Goal: Obtain resource: Download file/media

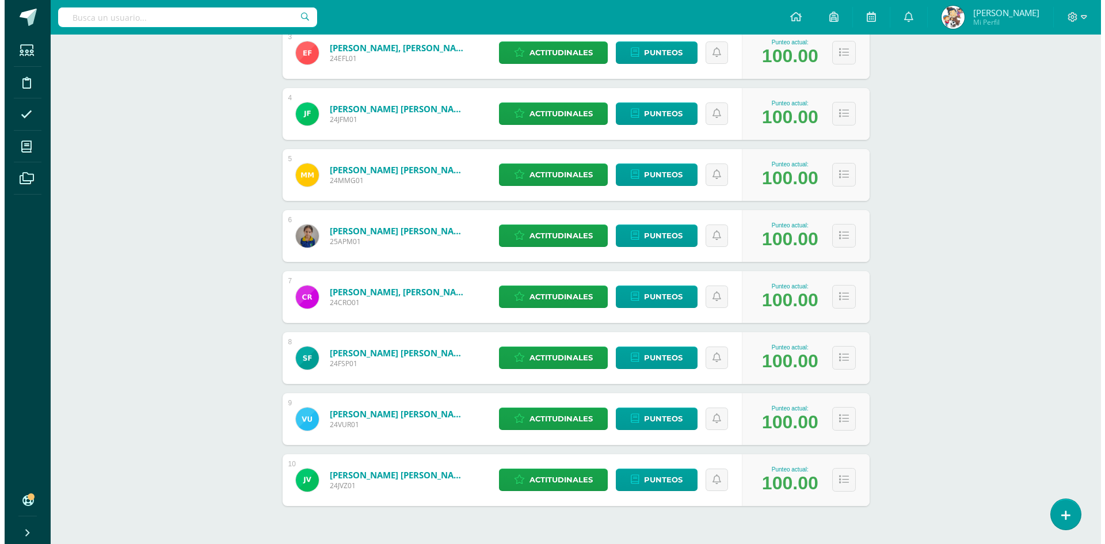
scroll to position [380, 0]
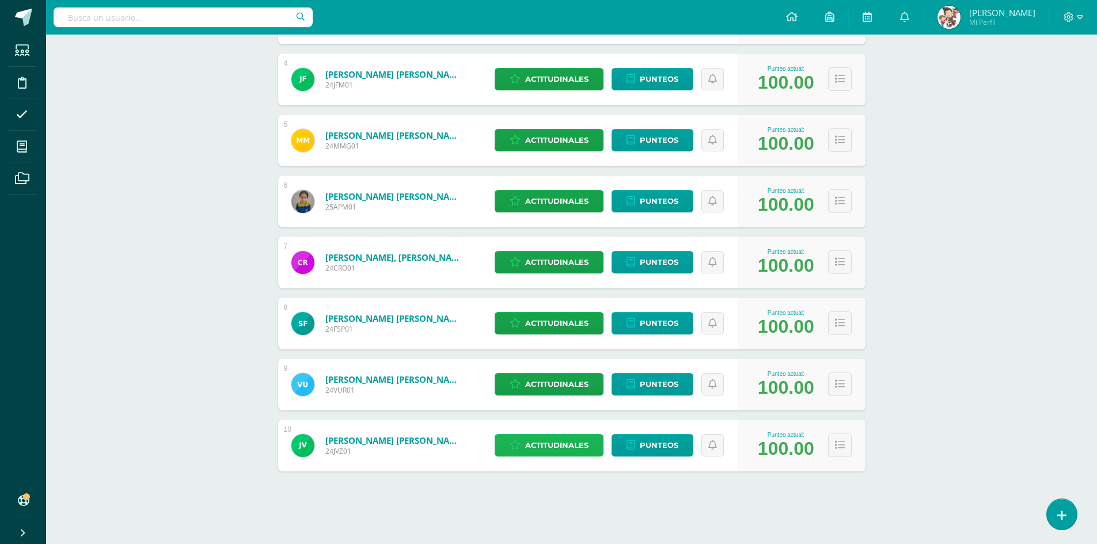
click at [546, 444] on span "Actitudinales" at bounding box center [556, 445] width 63 height 21
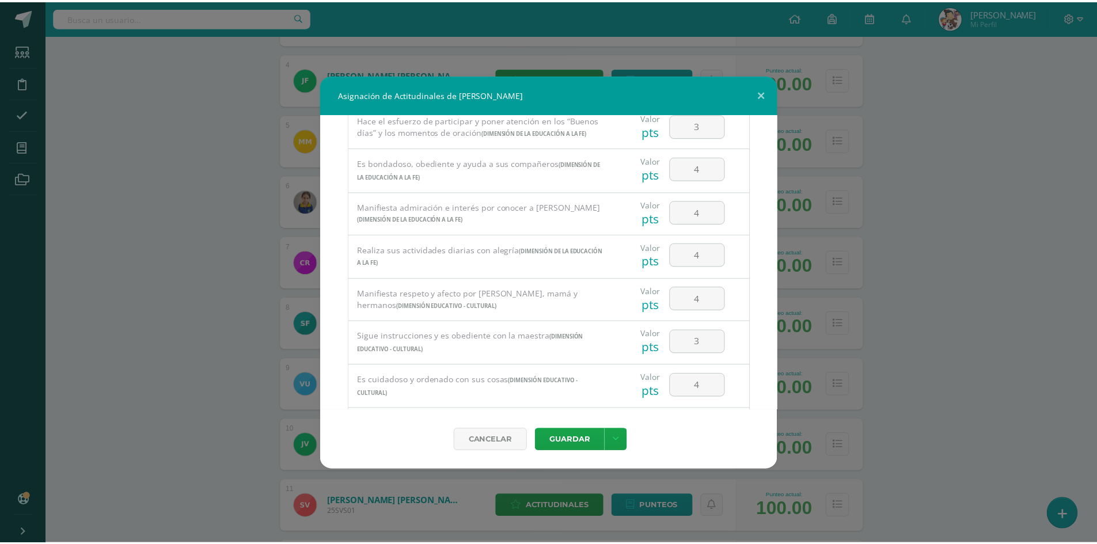
scroll to position [746, 0]
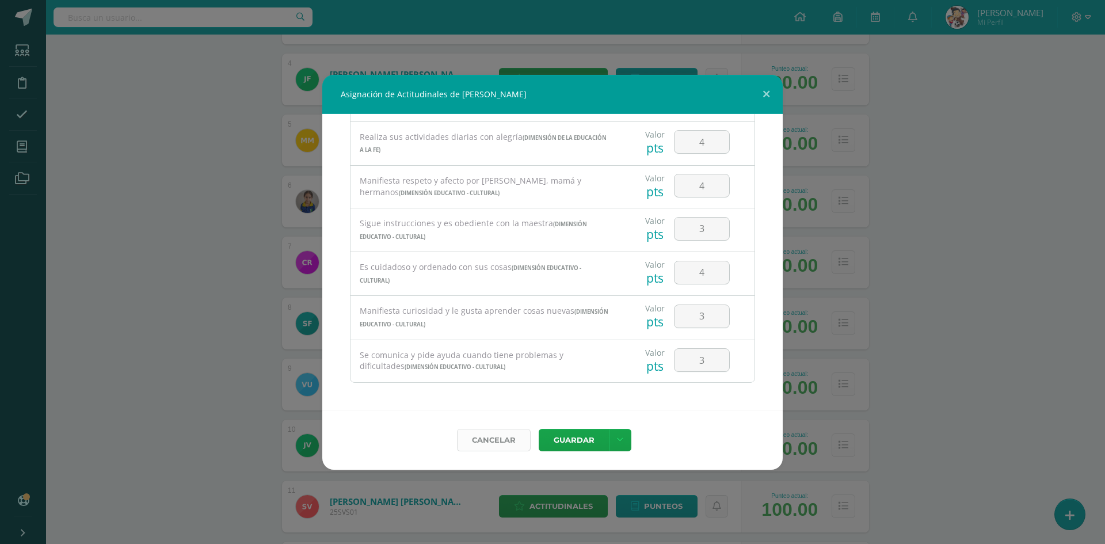
click at [495, 448] on link "Cancelar" at bounding box center [494, 440] width 74 height 22
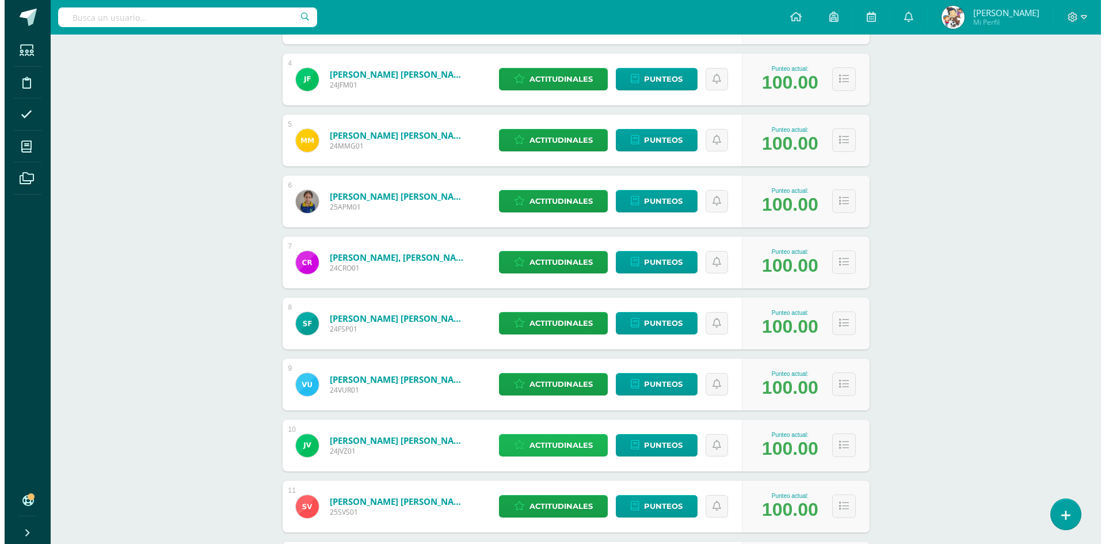
scroll to position [506, 0]
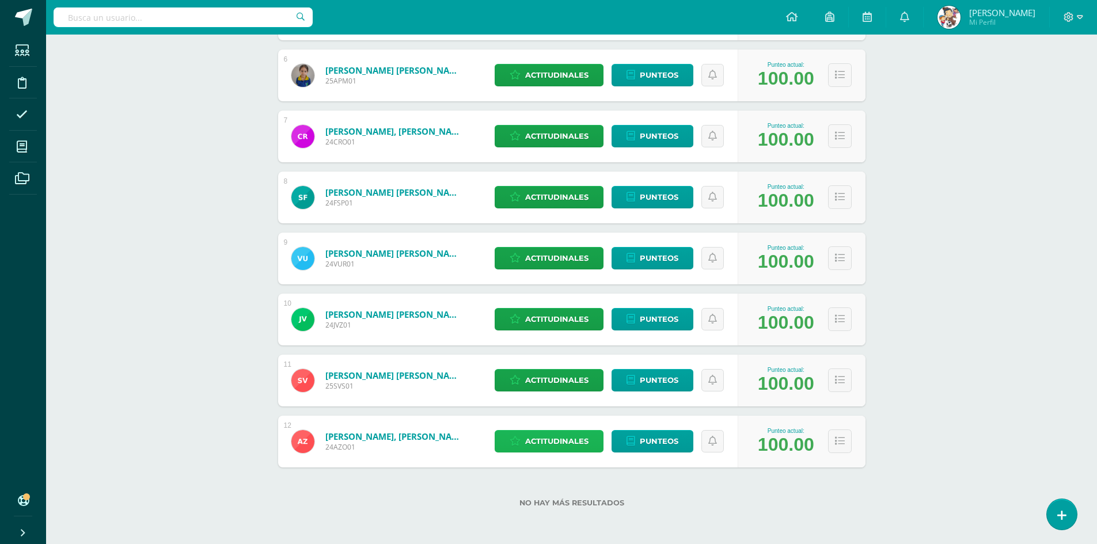
click at [552, 437] on span "Actitudinales" at bounding box center [556, 441] width 63 height 21
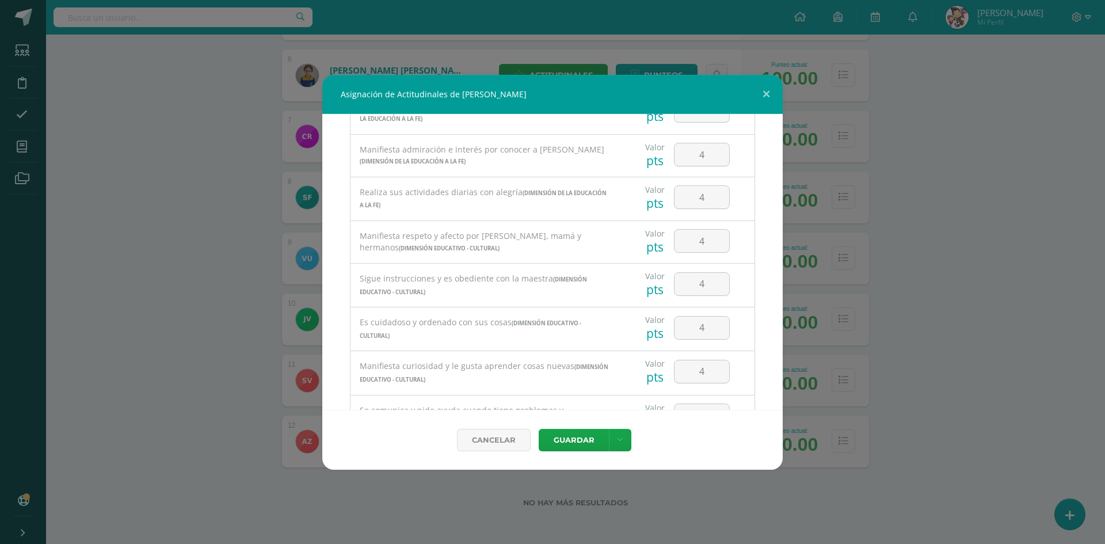
scroll to position [746, 0]
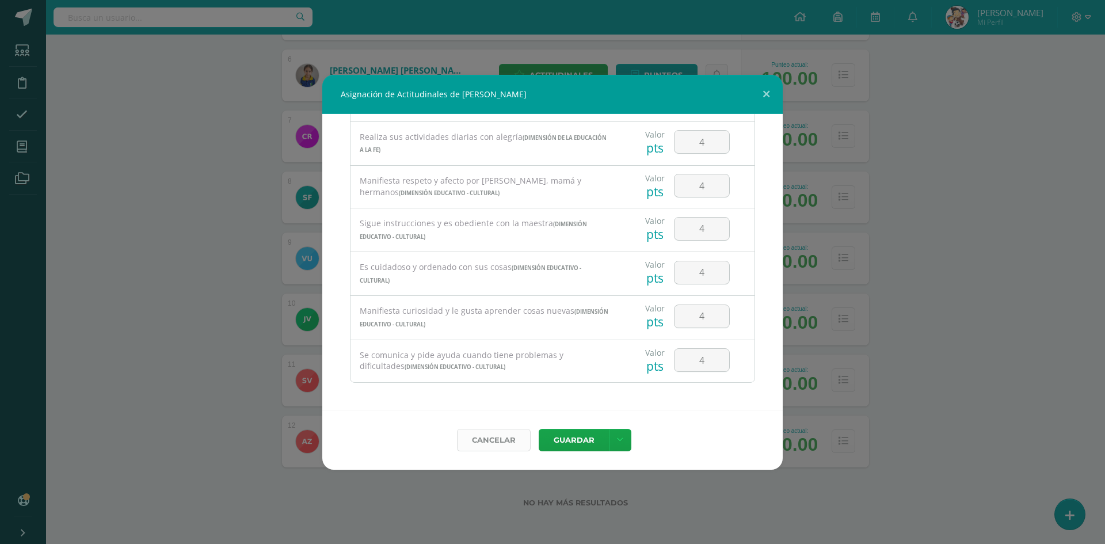
click at [494, 439] on link "Cancelar" at bounding box center [494, 440] width 74 height 22
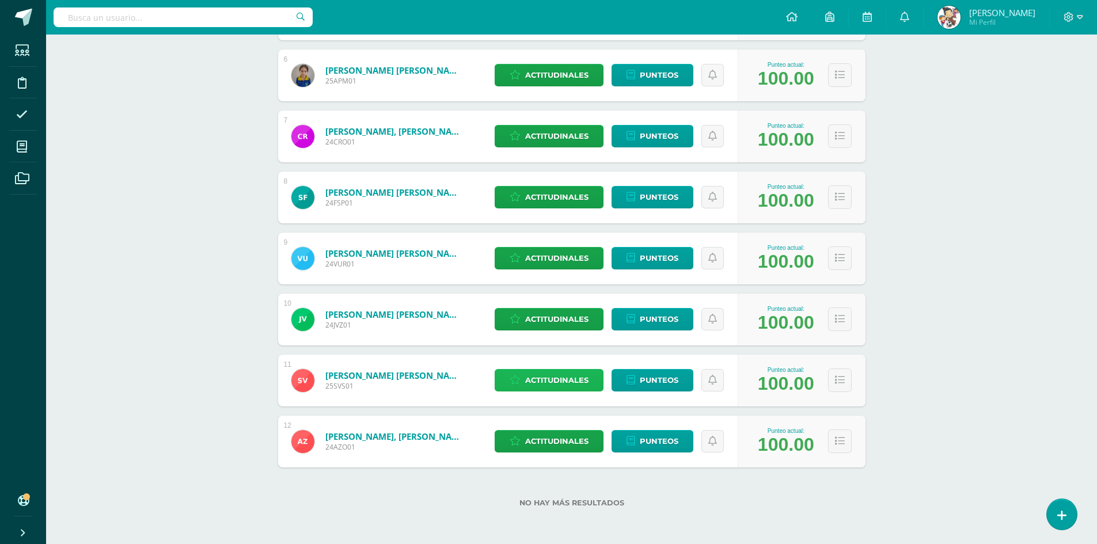
click at [543, 385] on span "Actitudinales" at bounding box center [556, 380] width 63 height 21
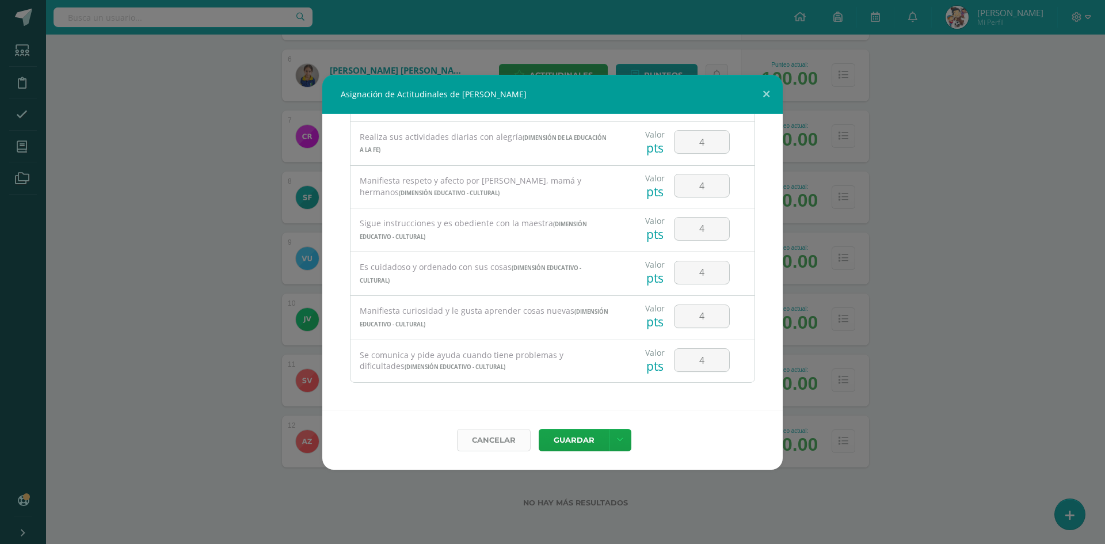
click at [505, 448] on link "Cancelar" at bounding box center [494, 440] width 74 height 22
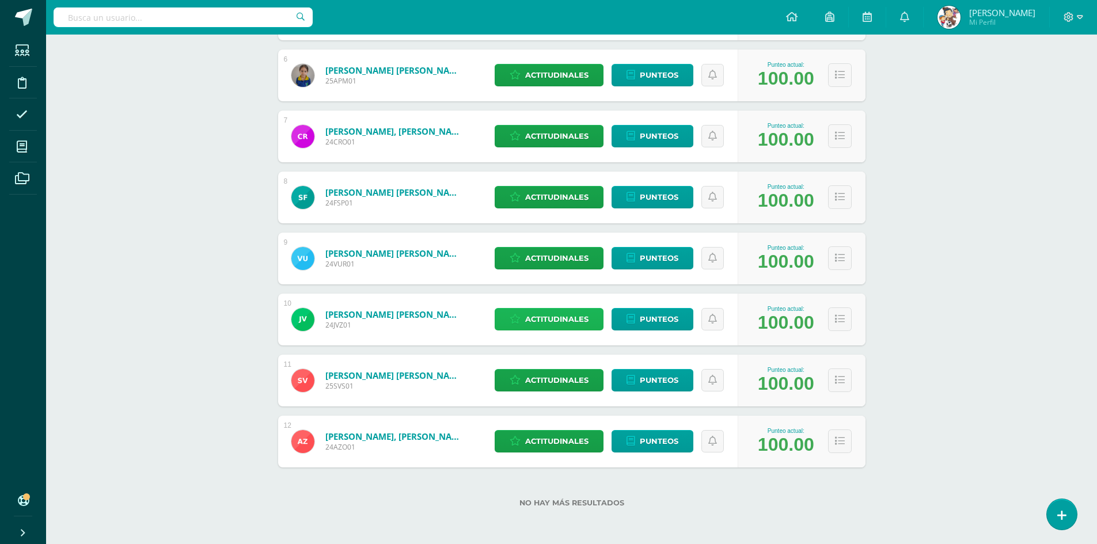
click at [556, 318] on span "Actitudinales" at bounding box center [556, 319] width 63 height 21
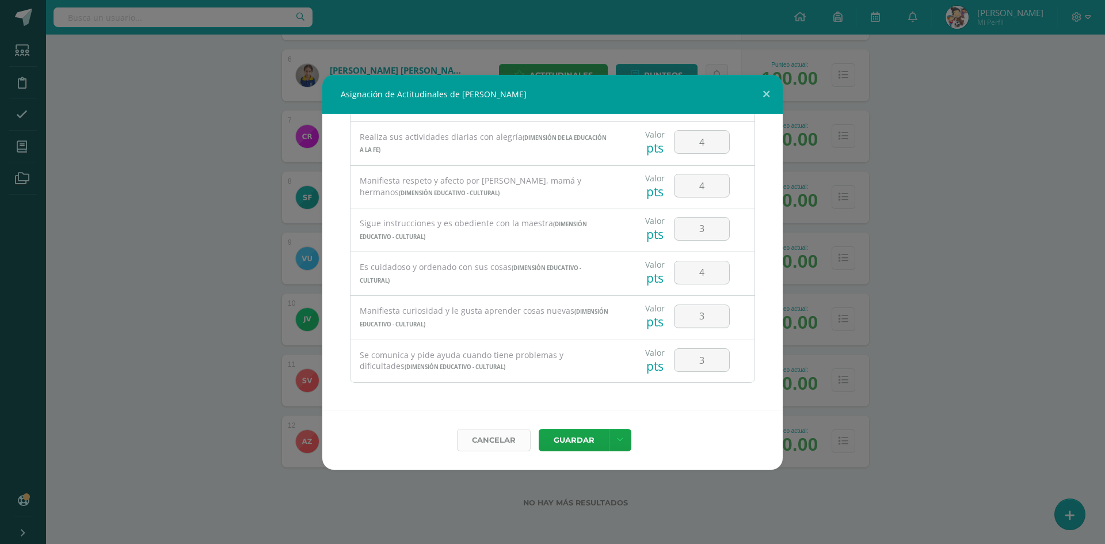
click at [512, 434] on link "Cancelar" at bounding box center [494, 440] width 74 height 22
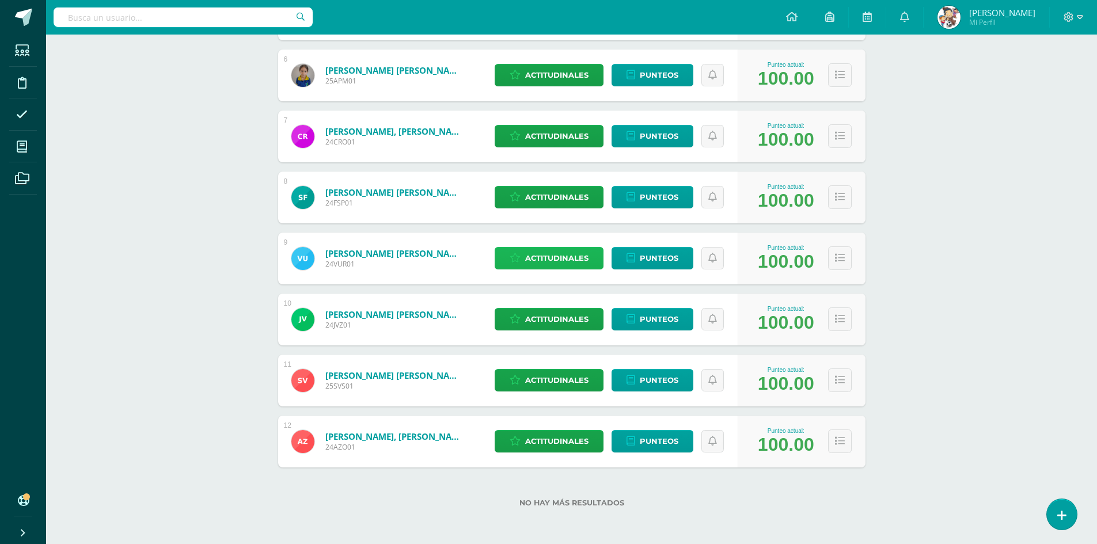
click at [544, 258] on span "Actitudinales" at bounding box center [556, 258] width 63 height 21
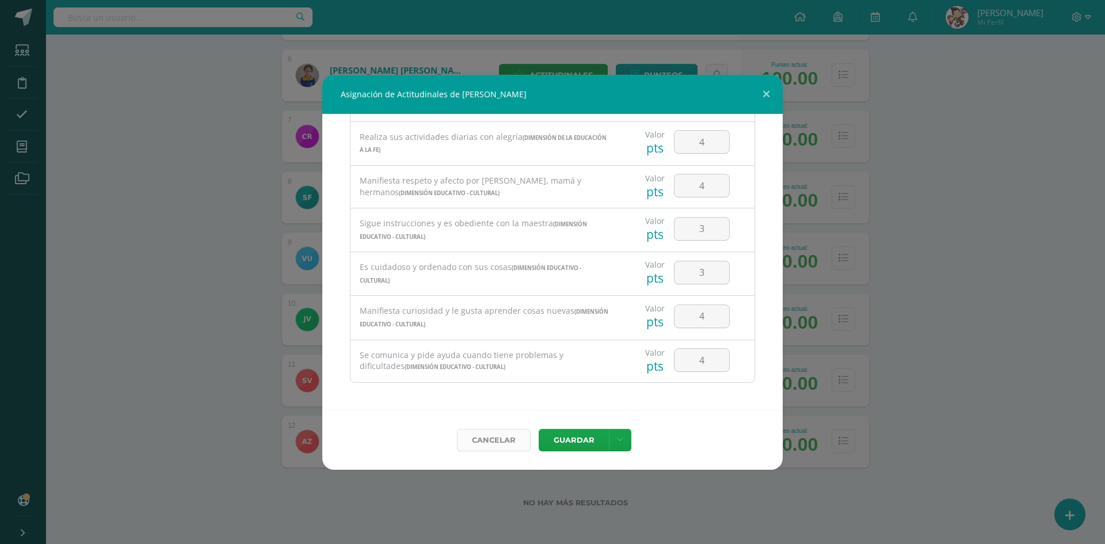
click at [504, 439] on link "Cancelar" at bounding box center [494, 440] width 74 height 22
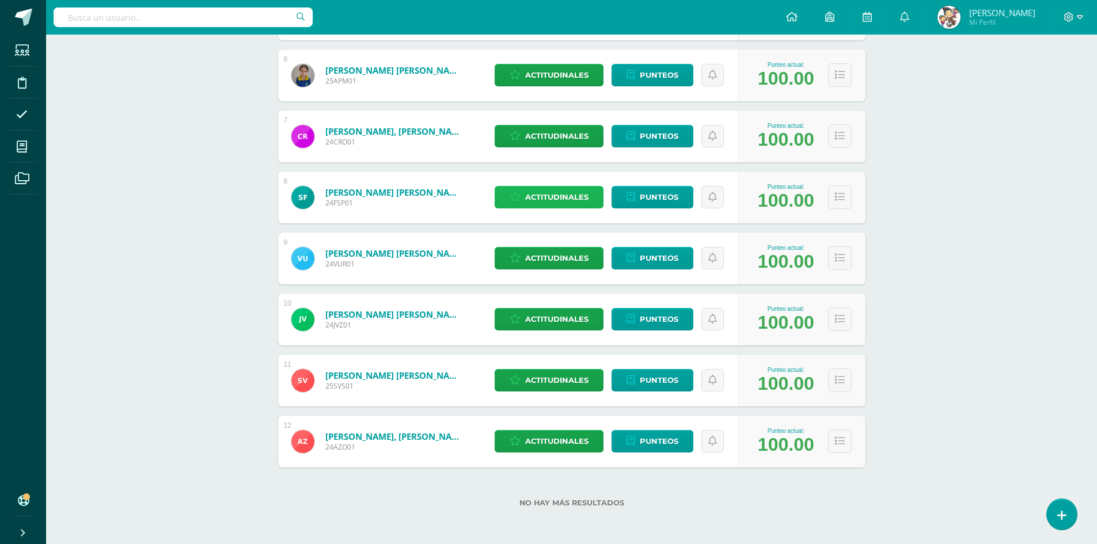
click at [545, 192] on span "Actitudinales" at bounding box center [556, 197] width 63 height 21
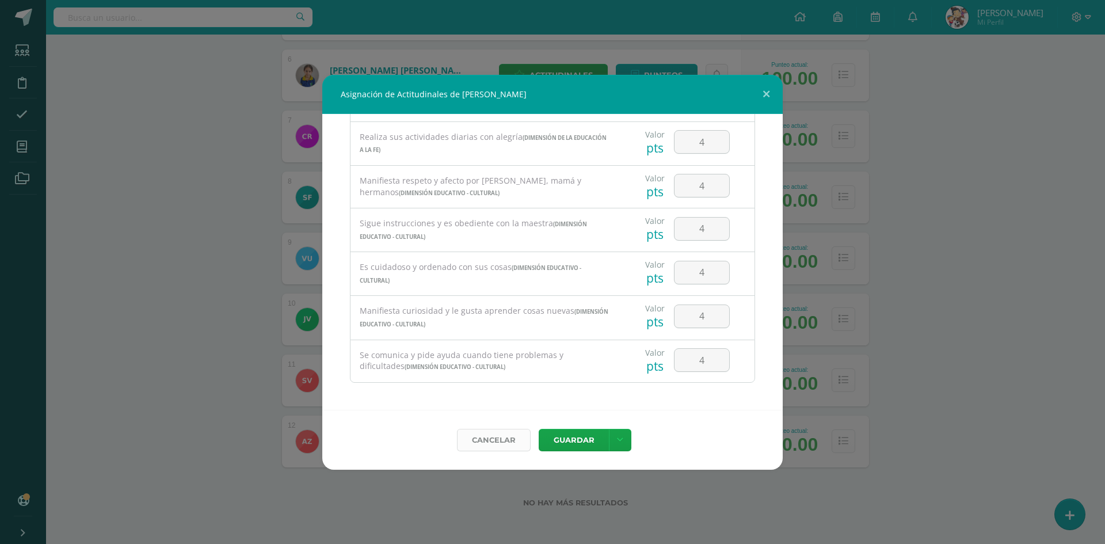
click at [474, 441] on link "Cancelar" at bounding box center [494, 440] width 74 height 22
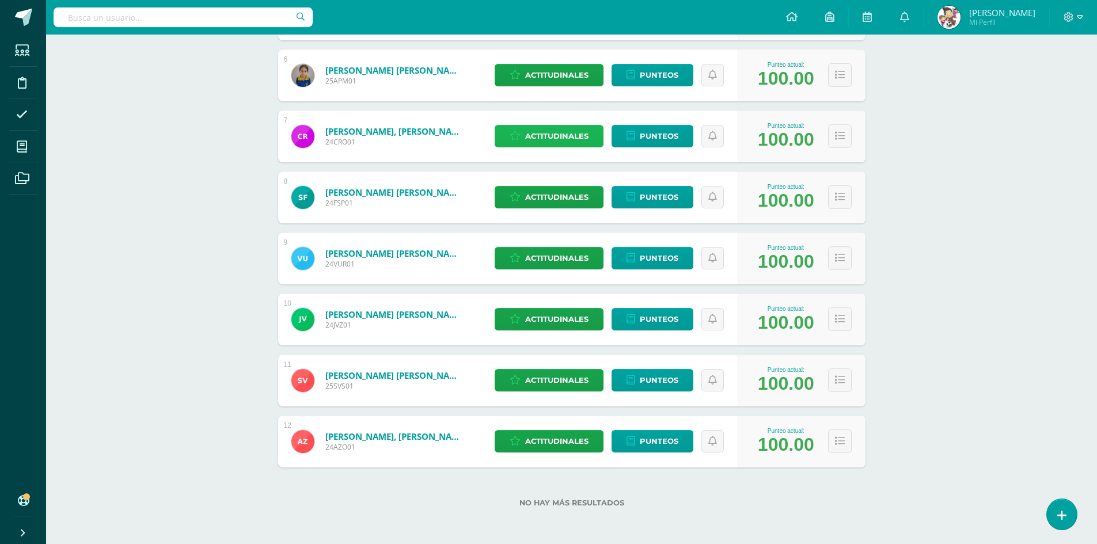
click at [571, 132] on span "Actitudinales" at bounding box center [556, 136] width 63 height 21
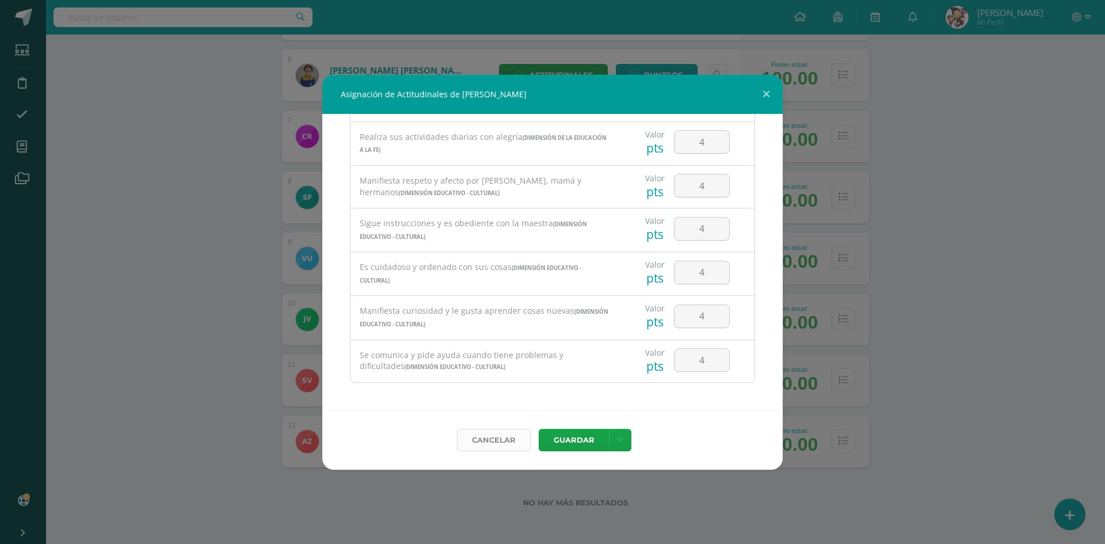
click at [508, 438] on link "Cancelar" at bounding box center [494, 440] width 74 height 22
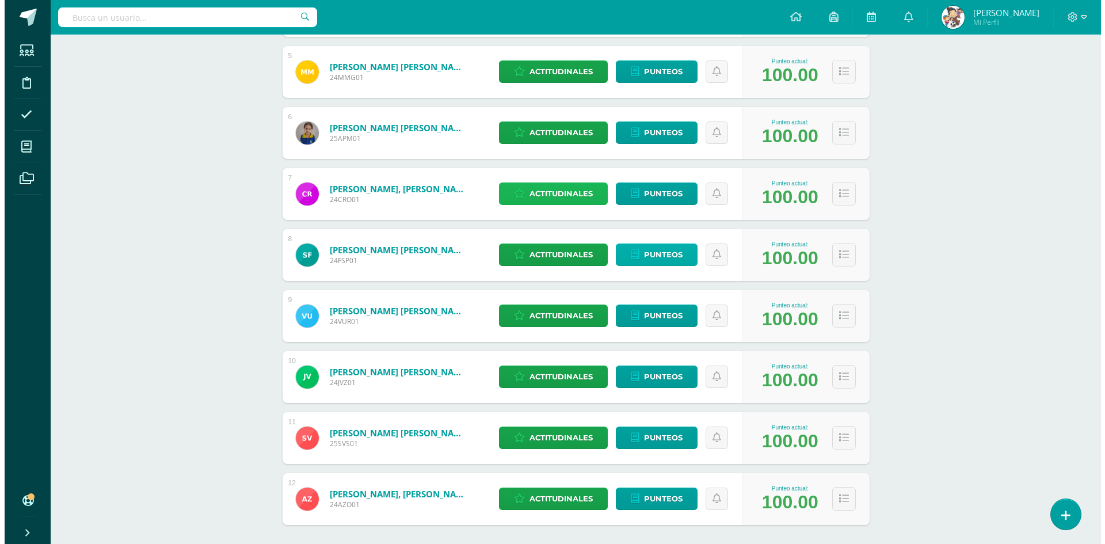
scroll to position [391, 0]
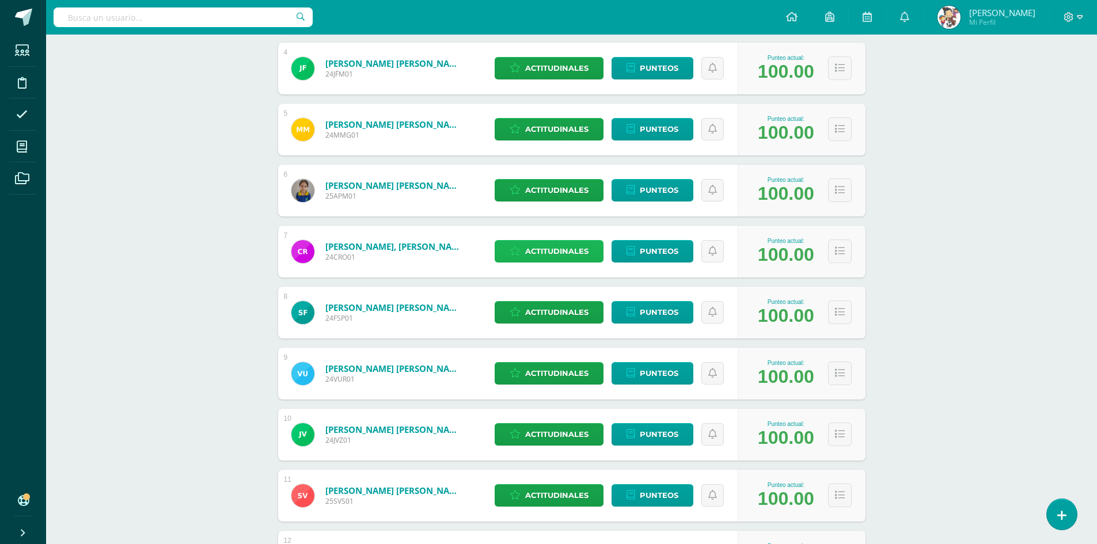
click at [552, 258] on span "Actitudinales" at bounding box center [556, 251] width 63 height 21
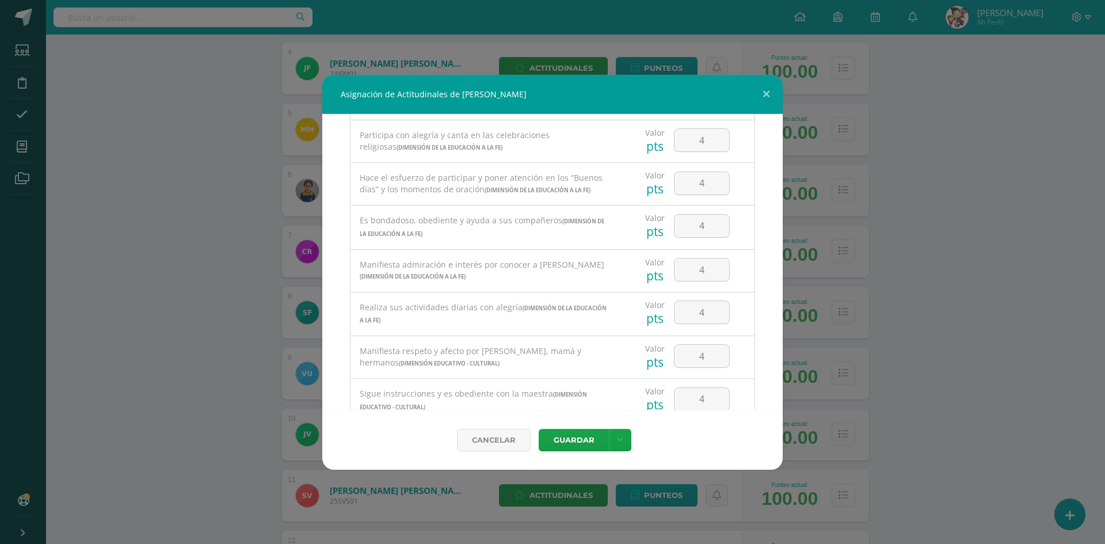
scroll to position [746, 0]
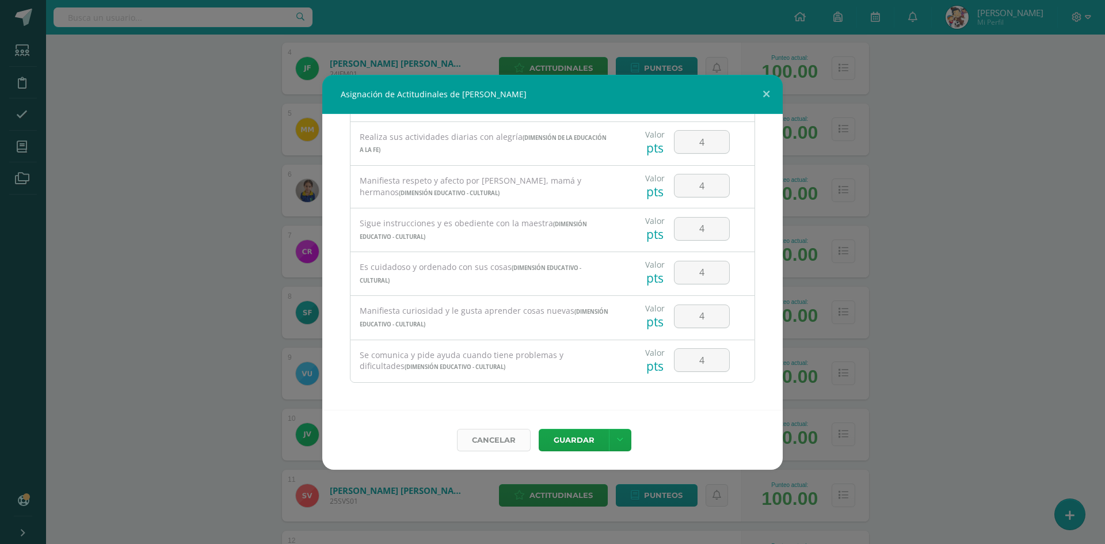
click at [483, 446] on link "Cancelar" at bounding box center [494, 440] width 74 height 22
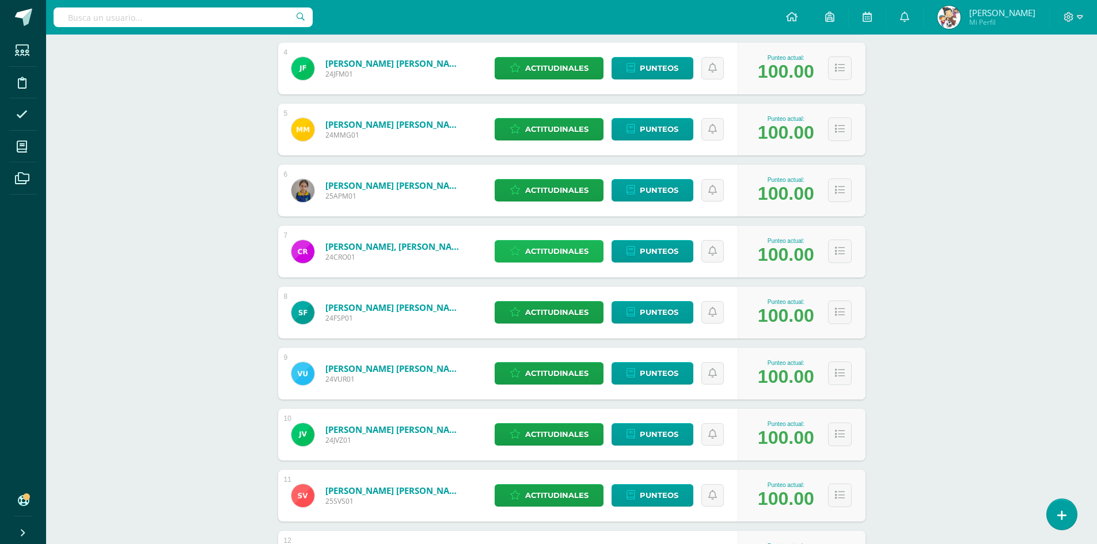
click at [572, 250] on span "Actitudinales" at bounding box center [556, 251] width 63 height 21
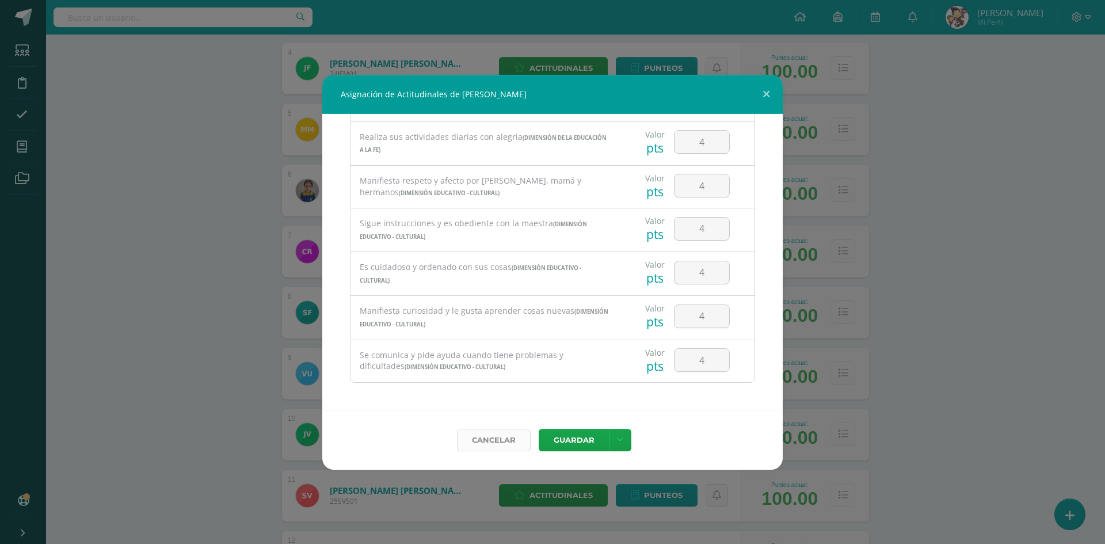
click at [523, 444] on link "Cancelar" at bounding box center [494, 440] width 74 height 22
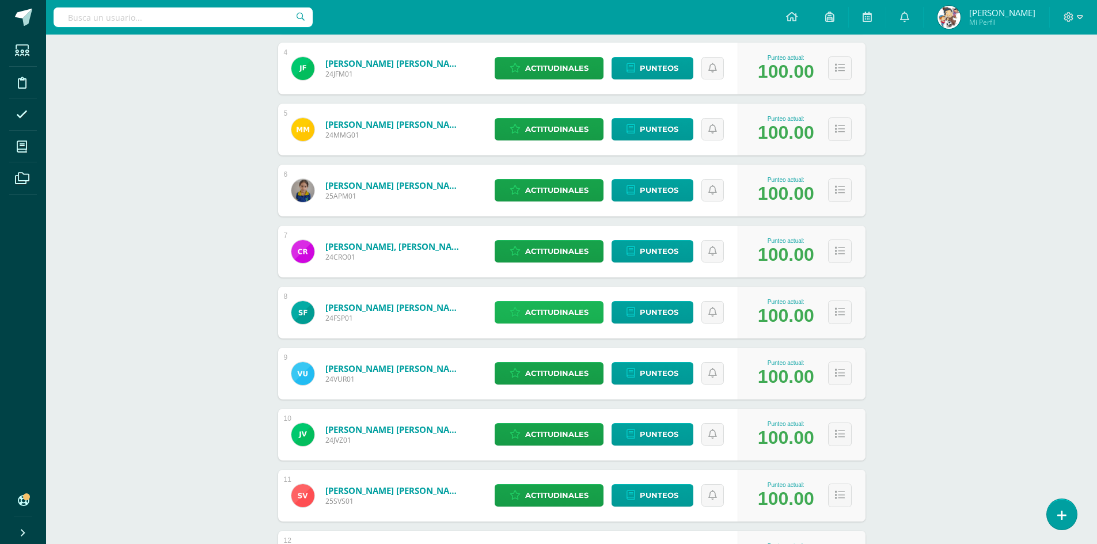
click at [557, 317] on span "Actitudinales" at bounding box center [556, 312] width 63 height 21
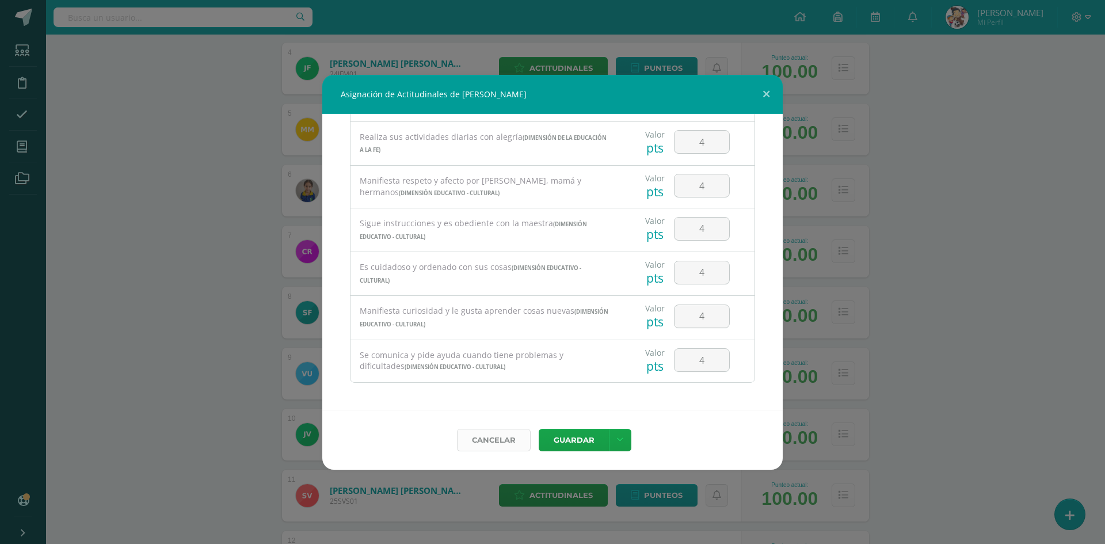
click at [488, 448] on link "Cancelar" at bounding box center [494, 440] width 74 height 22
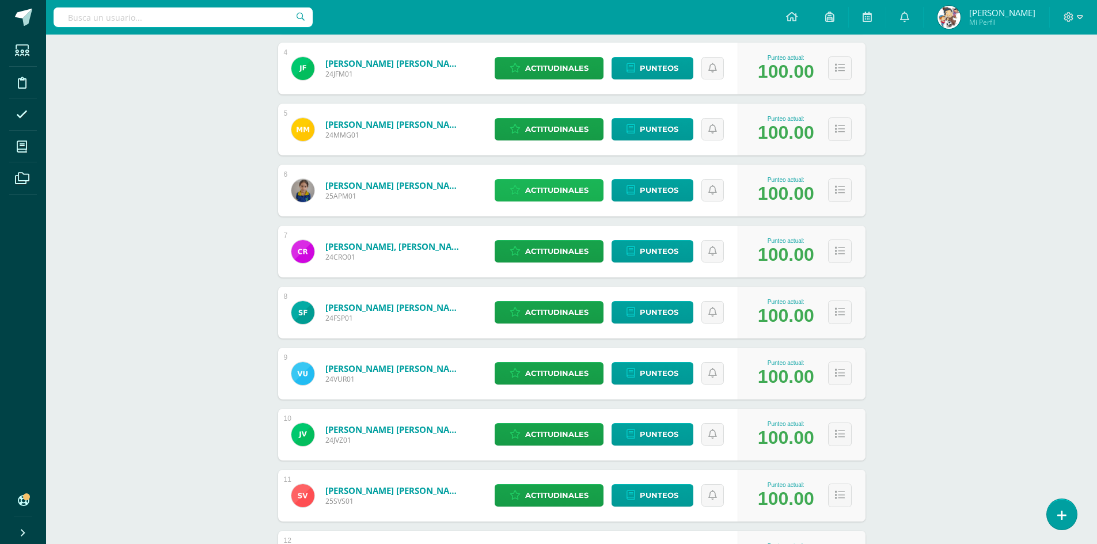
click at [561, 197] on span "Actitudinales" at bounding box center [556, 190] width 63 height 21
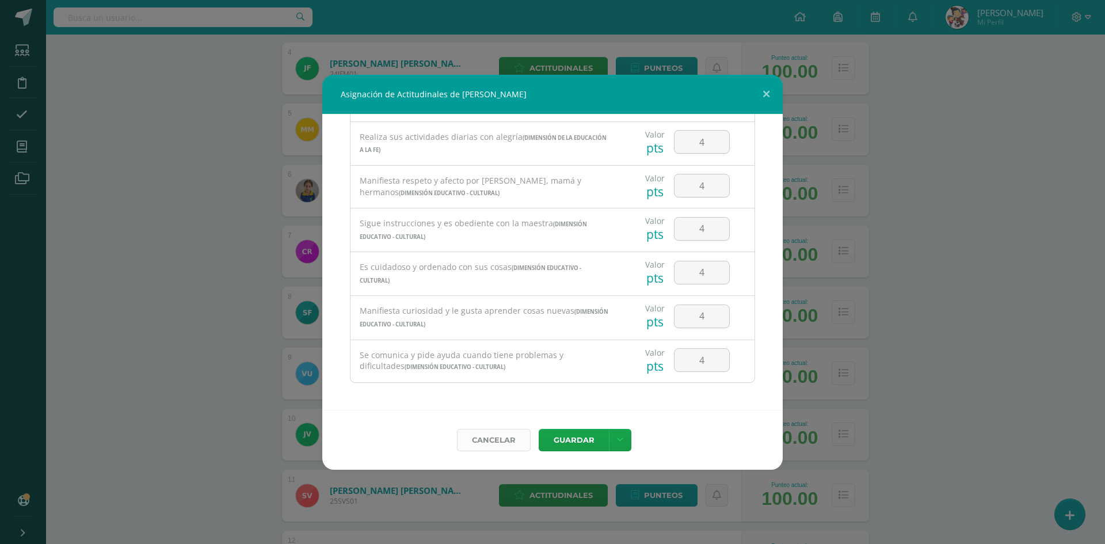
click at [501, 434] on link "Cancelar" at bounding box center [494, 440] width 74 height 22
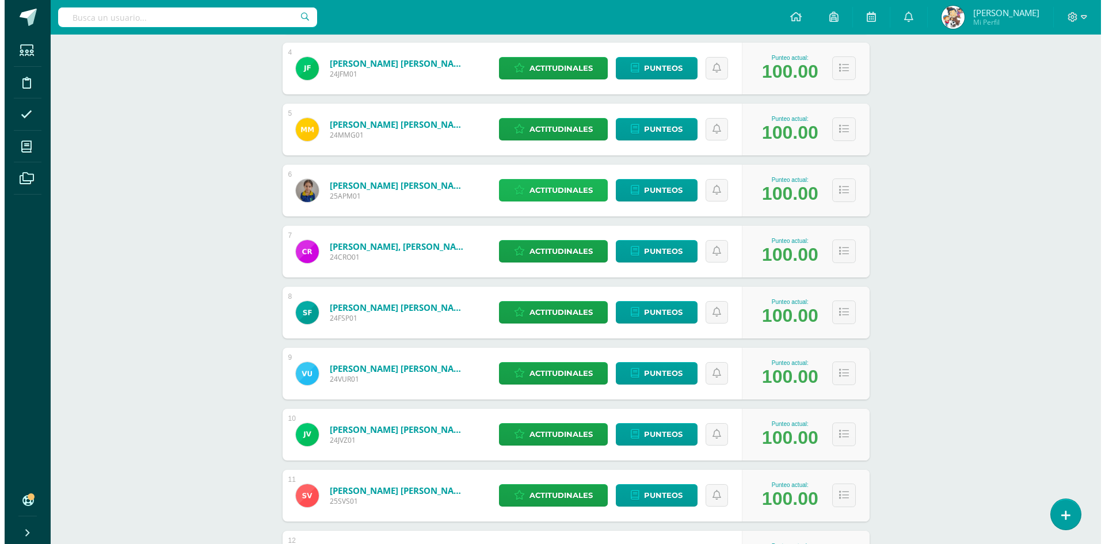
scroll to position [276, 0]
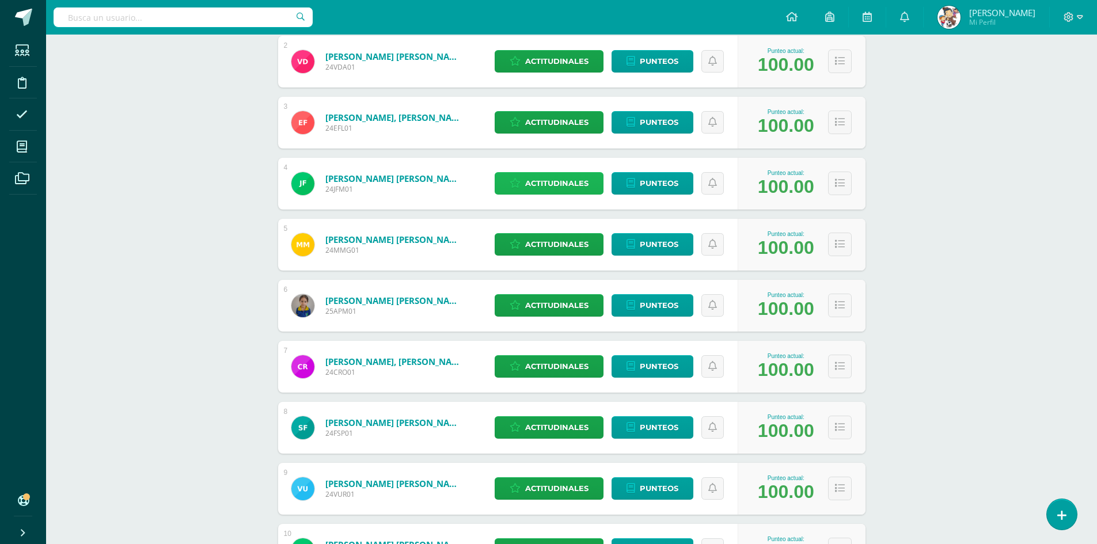
click at [520, 178] on icon at bounding box center [515, 183] width 11 height 10
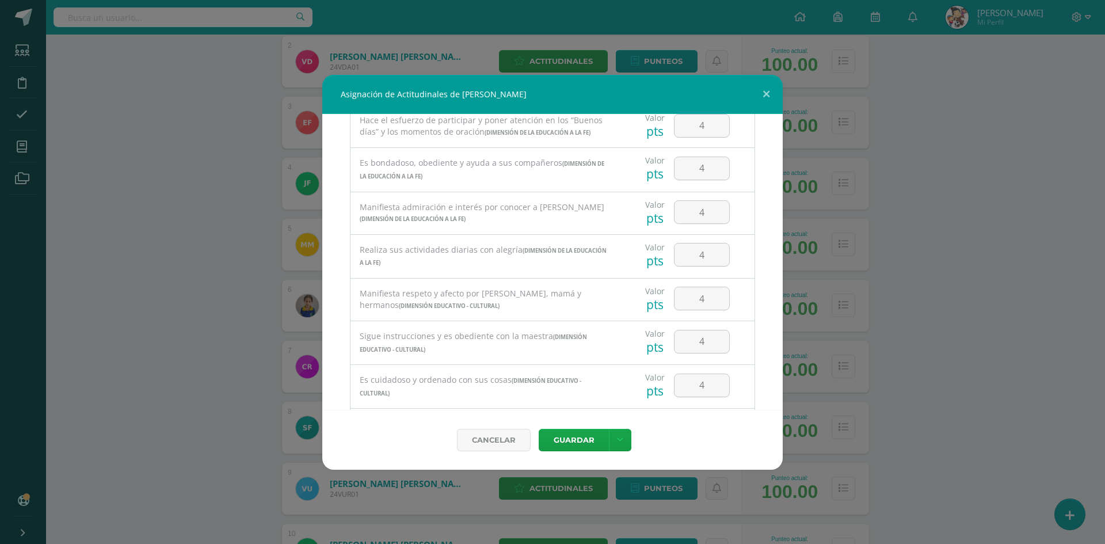
scroll to position [746, 0]
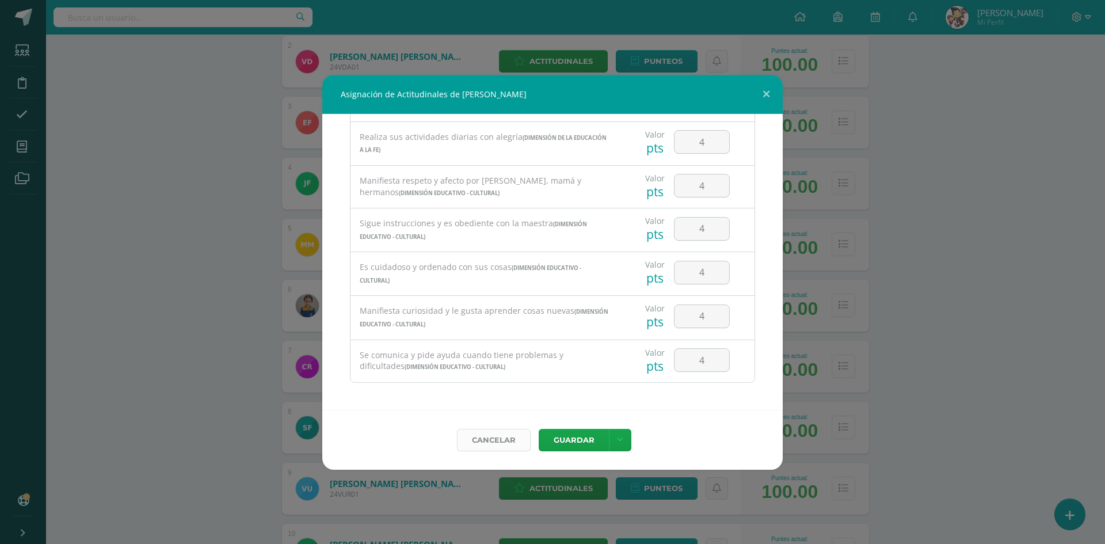
click at [508, 444] on link "Cancelar" at bounding box center [494, 440] width 74 height 22
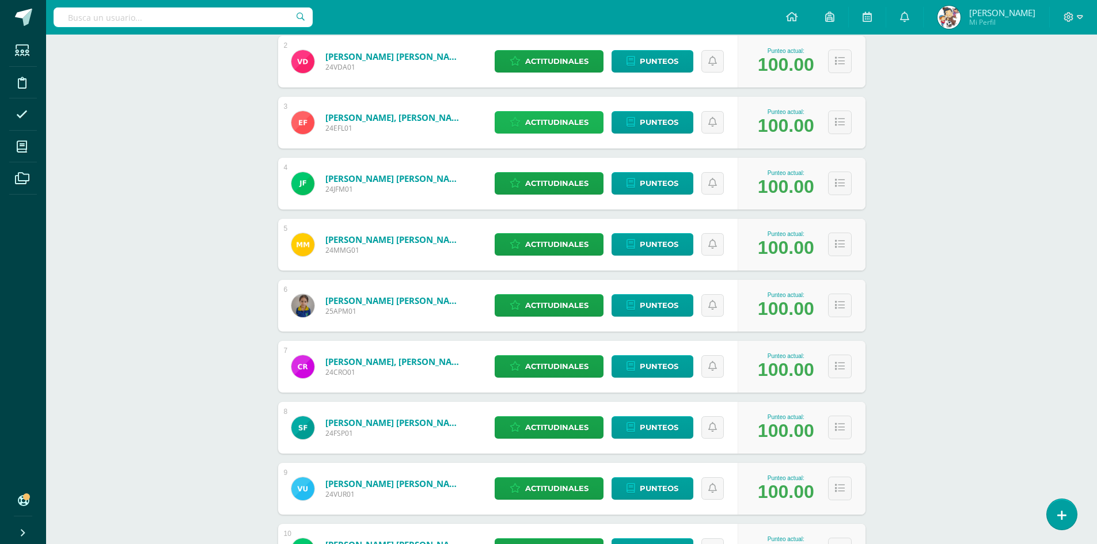
click at [554, 125] on span "Actitudinales" at bounding box center [556, 122] width 63 height 21
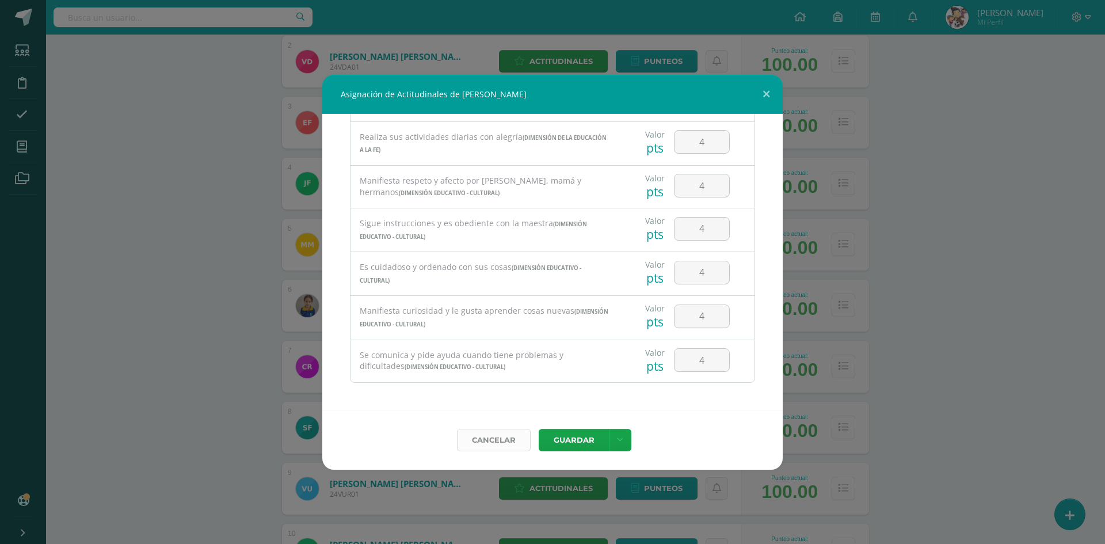
click at [508, 447] on link "Cancelar" at bounding box center [494, 440] width 74 height 22
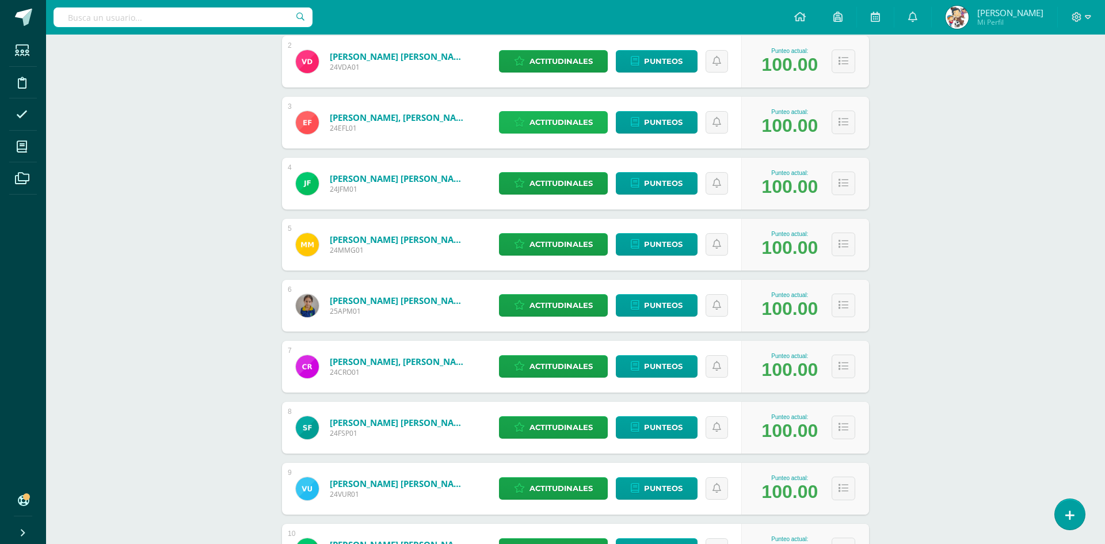
scroll to position [0, 0]
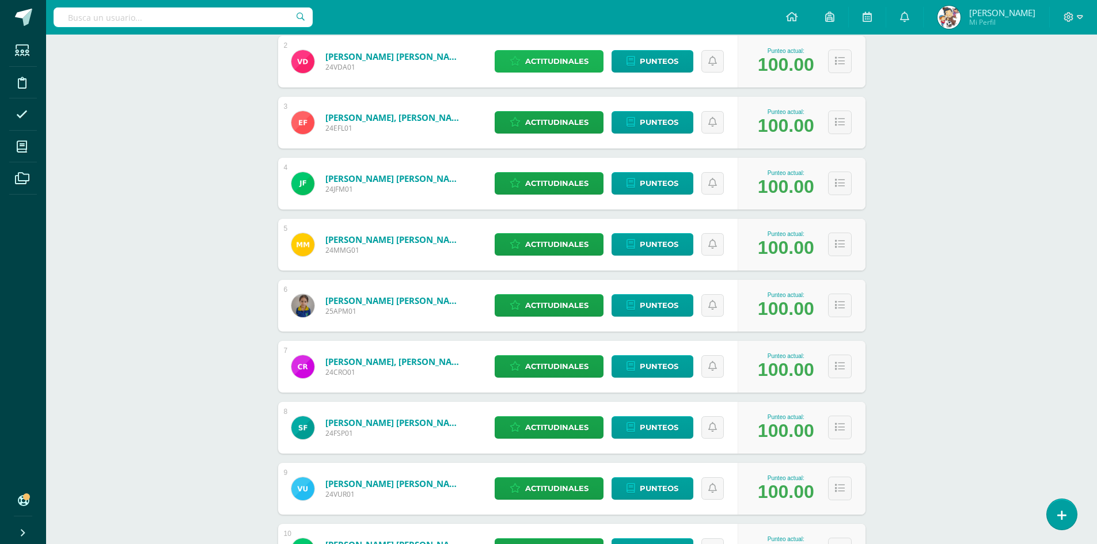
click at [573, 69] on span "Actitudinales" at bounding box center [556, 61] width 63 height 21
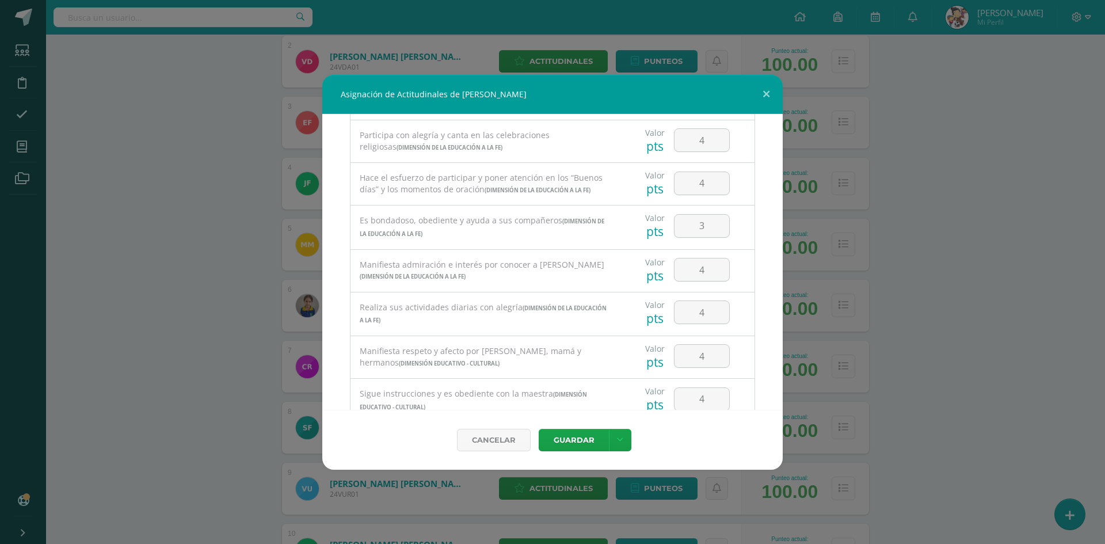
scroll to position [746, 0]
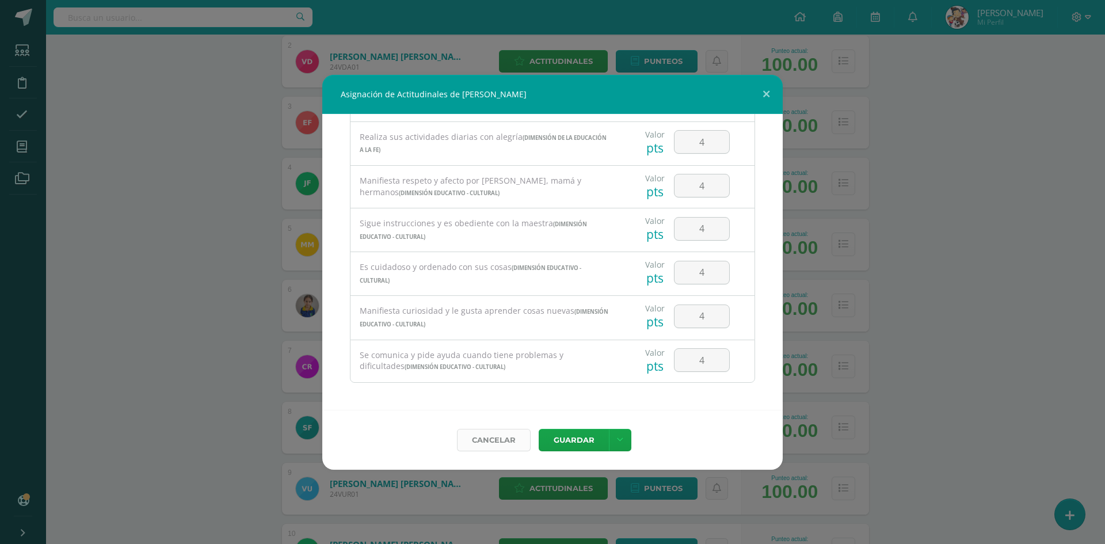
click at [505, 445] on link "Cancelar" at bounding box center [494, 440] width 74 height 22
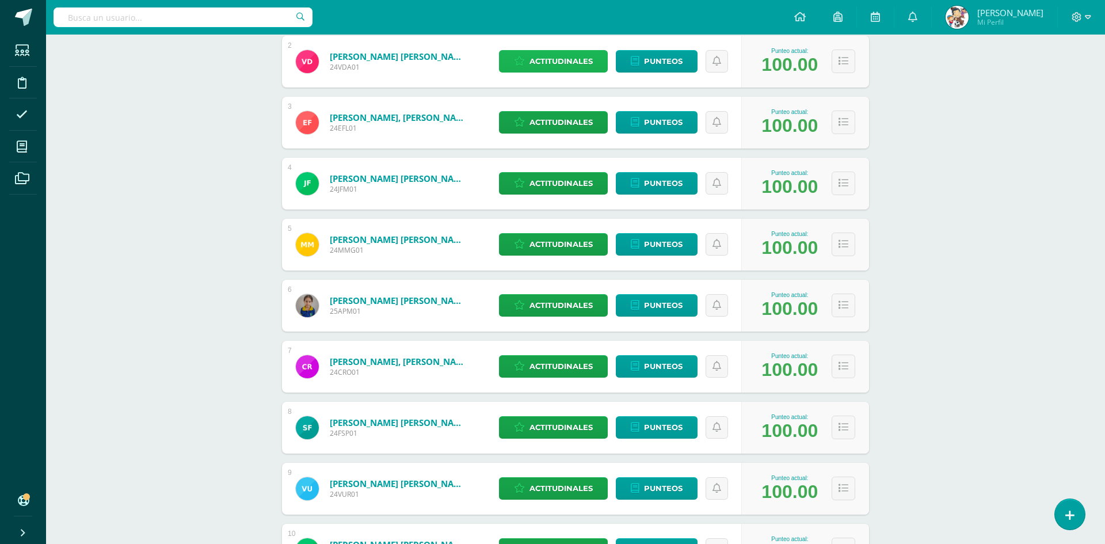
scroll to position [103, 0]
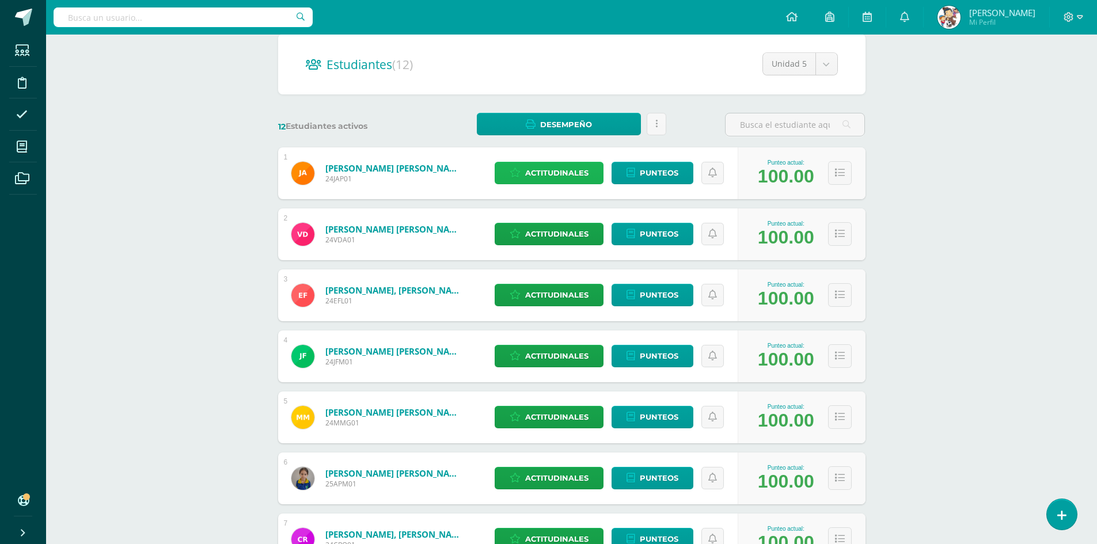
click at [567, 178] on span "Actitudinales" at bounding box center [556, 172] width 63 height 21
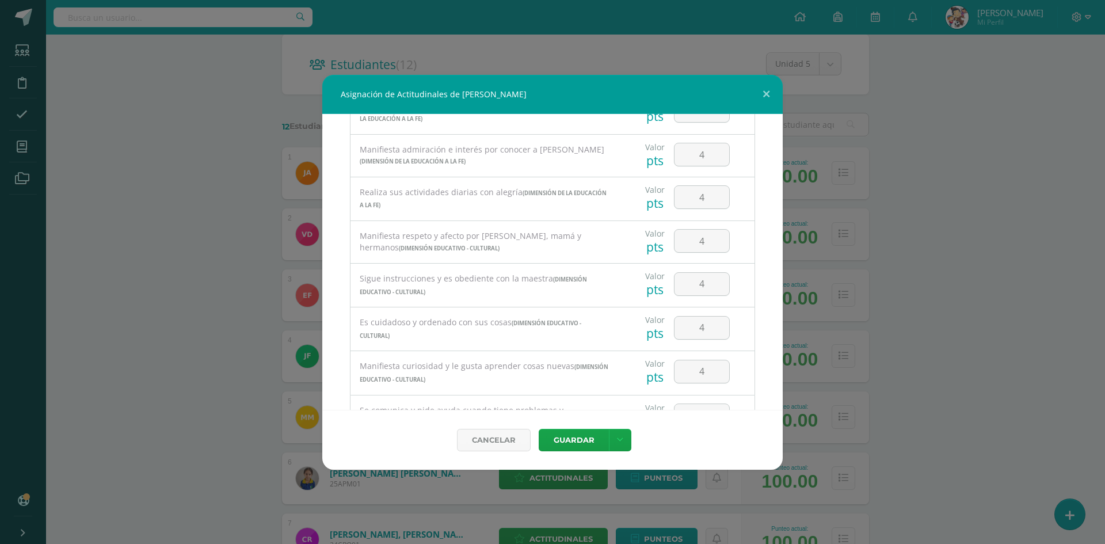
scroll to position [746, 0]
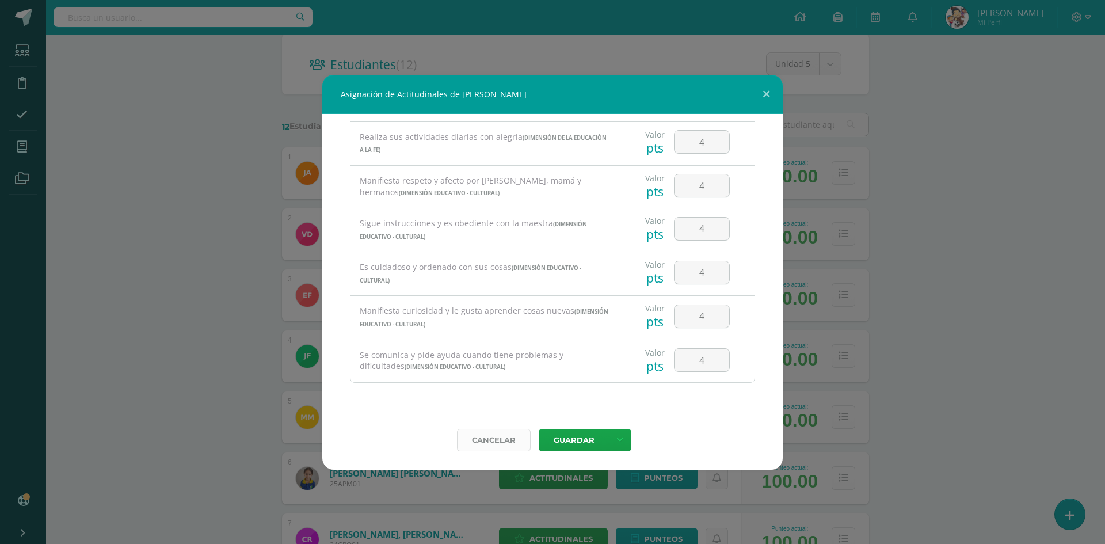
click at [496, 441] on link "Cancelar" at bounding box center [494, 440] width 74 height 22
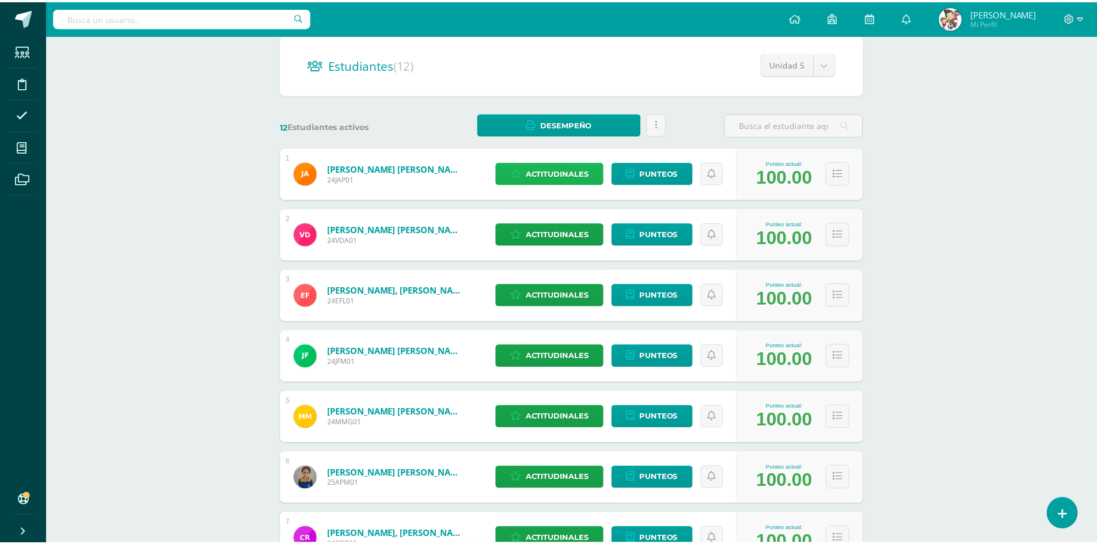
scroll to position [0, 0]
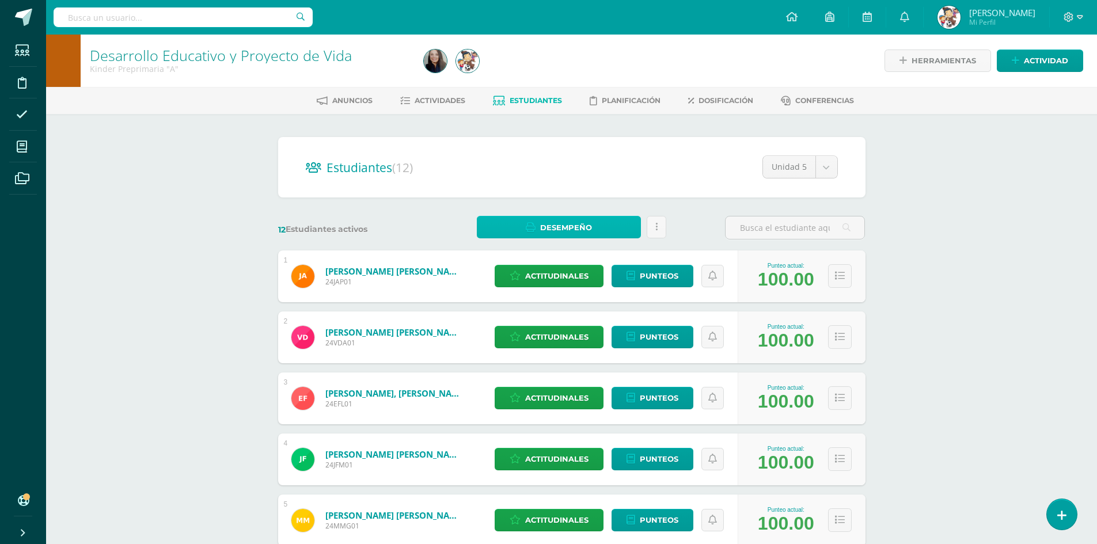
click at [559, 232] on span "Desempeño" at bounding box center [566, 227] width 52 height 21
click at [558, 174] on link "Descargar como HTML" at bounding box center [558, 171] width 123 height 18
click at [212, 193] on div "Desarrollo Educativo y Proyecto de [PERSON_NAME] Preprimaria "A" Herramientas D…" at bounding box center [571, 543] width 1051 height 1016
